Goal: Navigation & Orientation: Find specific page/section

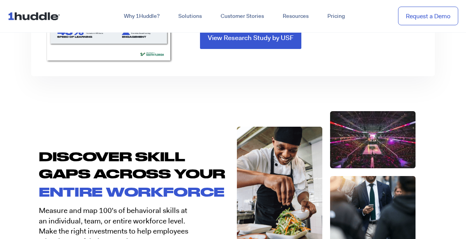
scroll to position [1281, 0]
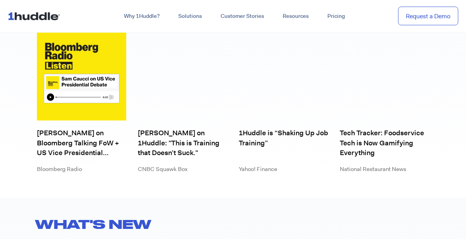
scroll to position [2105, 0]
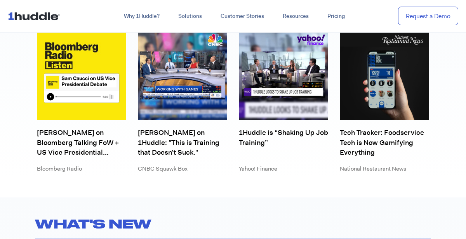
click at [8, 15] on img at bounding box center [36, 16] width 56 height 15
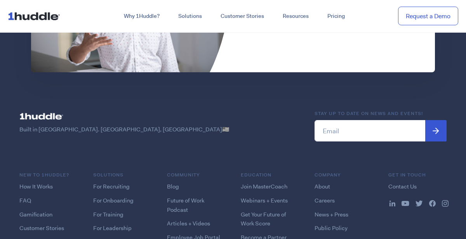
scroll to position [1953, 0]
